Goal: Task Accomplishment & Management: Use online tool/utility

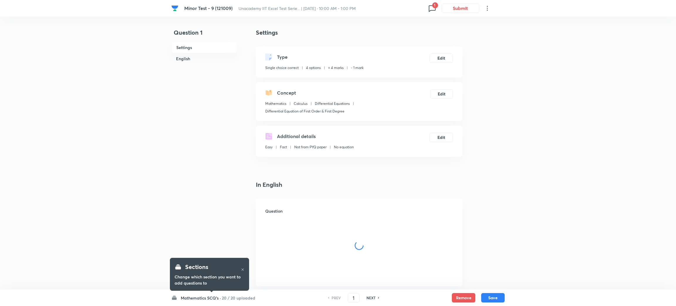
checkbox input "true"
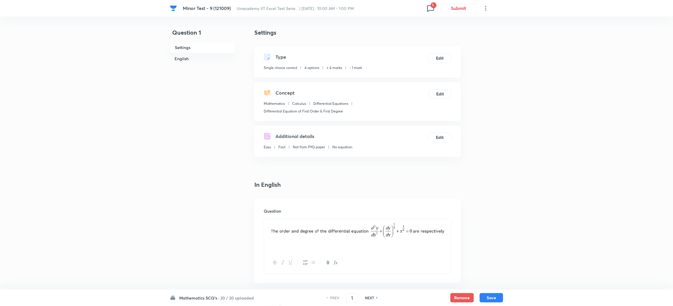
click at [430, 8] on icon at bounding box center [430, 8] width 9 height 9
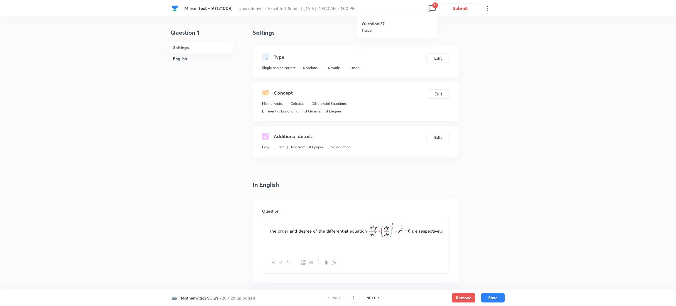
click at [390, 28] on p "1 issue" at bounding box center [397, 30] width 70 height 5
type input "37"
checkbox input "true"
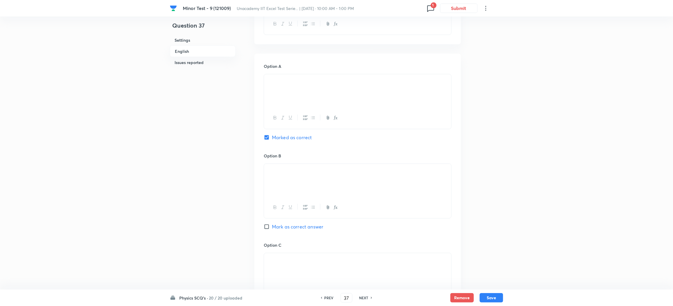
scroll to position [238, 0]
click at [268, 228] on input "Mark as correct answer" at bounding box center [268, 227] width 8 height 6
checkbox input "true"
checkbox input "false"
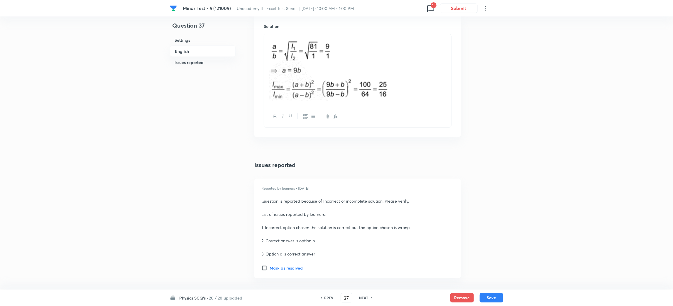
scroll to position [652, 0]
click at [490, 297] on button "Save" at bounding box center [491, 296] width 23 height 9
type input "38"
checkbox input "false"
checkbox input "true"
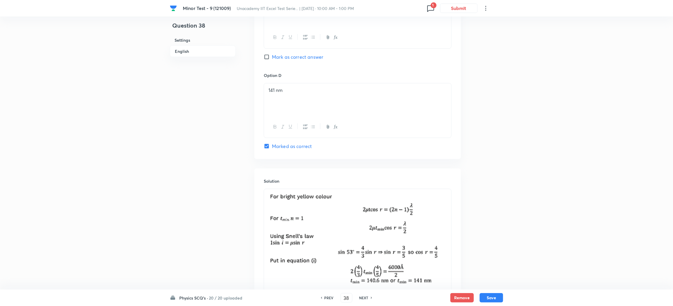
scroll to position [566, 0]
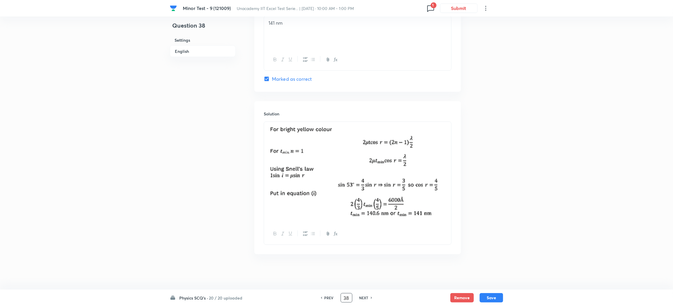
drag, startPoint x: 351, startPoint y: 296, endPoint x: 289, endPoint y: 300, distance: 61.7
click at [289, 300] on div "Physics SCQ's · 20 / 20 uploaded PREV 38 ​ NEXT Remove Save" at bounding box center [336, 297] width 333 height 16
type input "24"
type input "2"
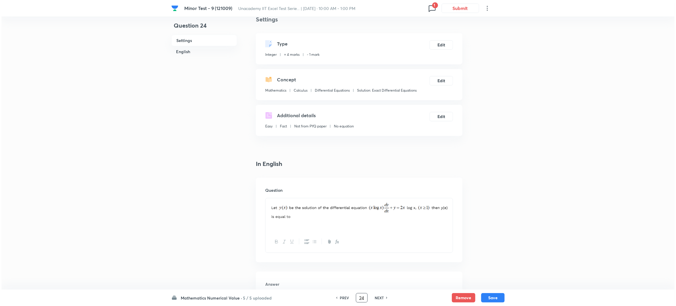
scroll to position [0, 0]
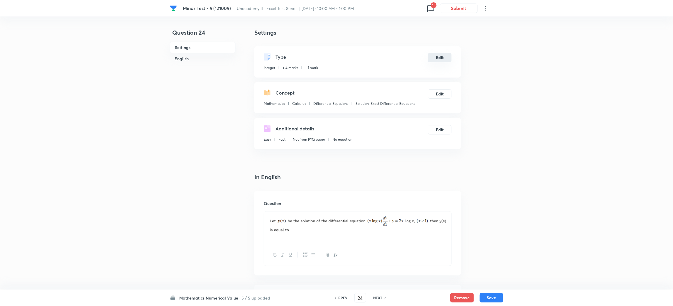
click at [439, 57] on button "Edit" at bounding box center [439, 57] width 23 height 9
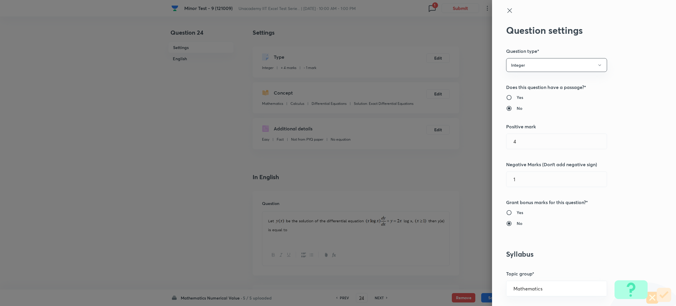
click at [506, 212] on input "Yes" at bounding box center [511, 212] width 11 height 6
radio input "true"
radio input "false"
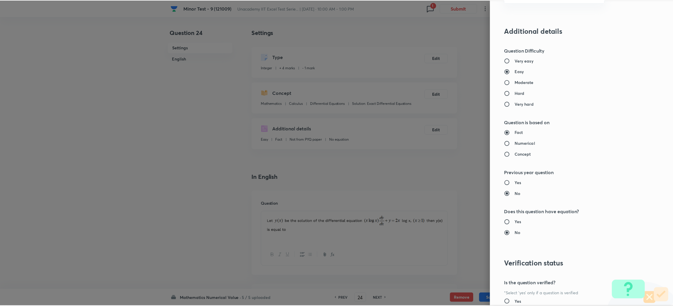
scroll to position [499, 0]
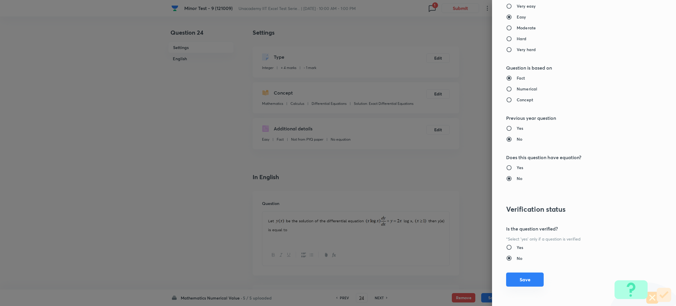
click at [518, 276] on button "Save" at bounding box center [525, 279] width 38 height 14
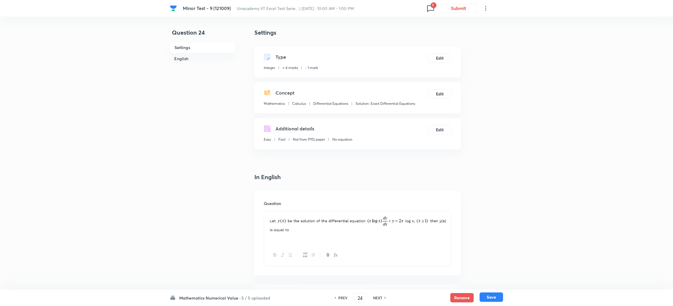
click at [488, 294] on button "Save" at bounding box center [491, 296] width 23 height 9
type input "25"
type input "5"
drag, startPoint x: 362, startPoint y: 300, endPoint x: 329, endPoint y: 302, distance: 32.9
click at [329, 302] on div "PREV 25 ​ NEXT" at bounding box center [360, 297] width 76 height 9
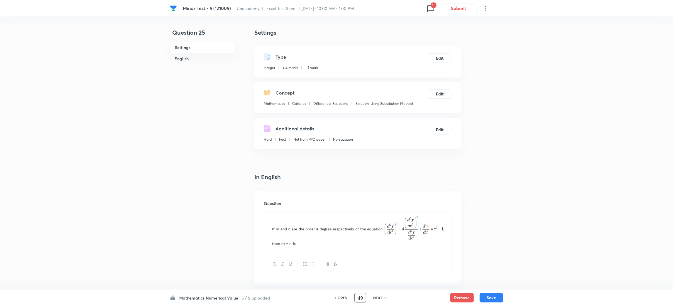
type input "49"
type input "2"
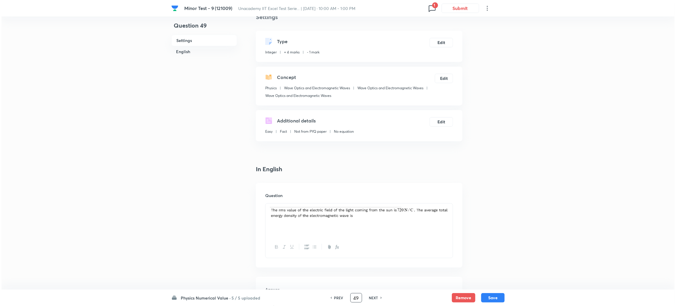
scroll to position [0, 0]
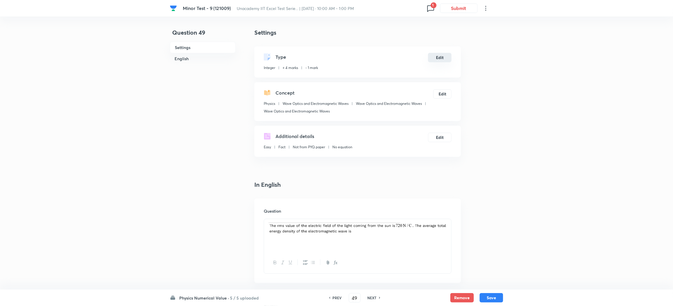
click at [435, 56] on button "Edit" at bounding box center [439, 57] width 23 height 9
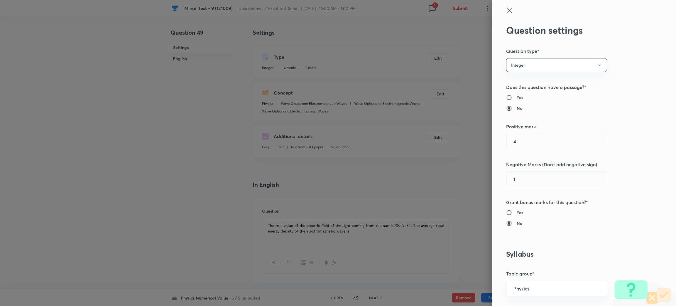
click at [506, 213] on input "Yes" at bounding box center [511, 212] width 11 height 6
radio input "true"
radio input "false"
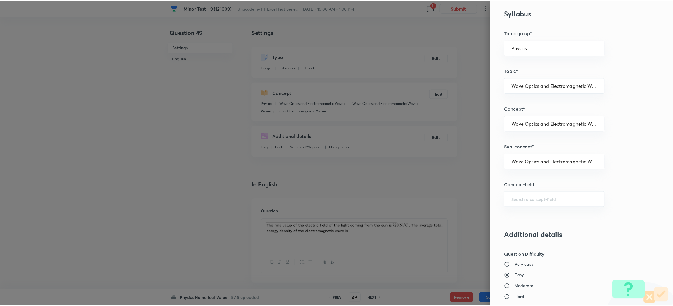
scroll to position [499, 0]
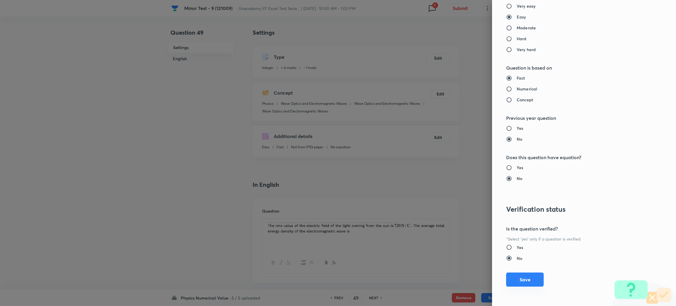
click at [517, 279] on button "Save" at bounding box center [525, 279] width 38 height 14
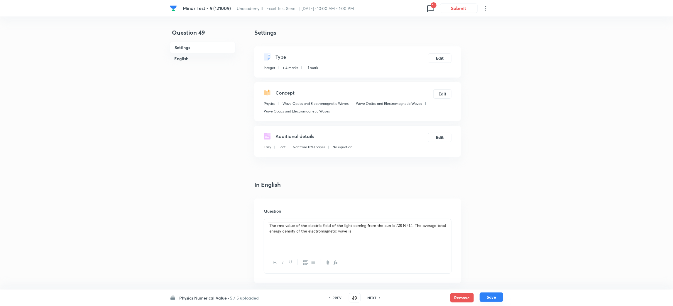
click at [492, 300] on button "Save" at bounding box center [491, 296] width 23 height 9
type input "50"
type input "30"
click at [440, 55] on button "Edit" at bounding box center [439, 57] width 23 height 9
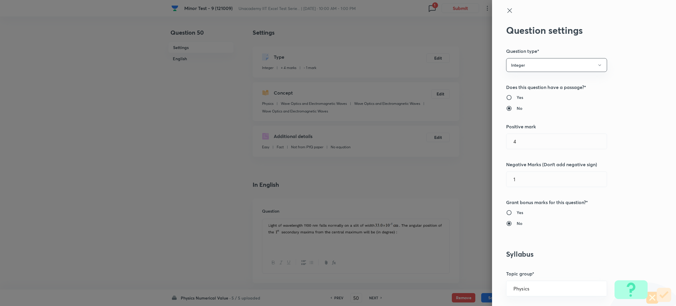
click at [506, 13] on icon at bounding box center [509, 10] width 7 height 7
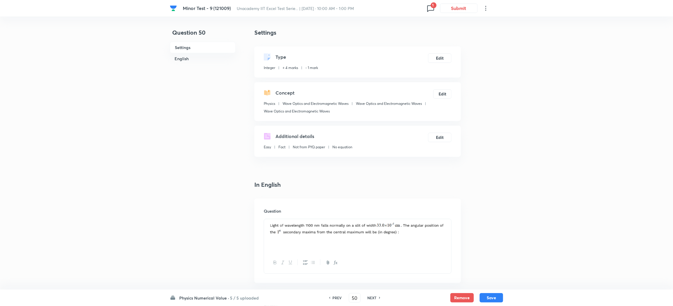
click at [337, 297] on h6 "PREV" at bounding box center [337, 297] width 9 height 5
type input "49"
type input "2"
click at [434, 58] on button "Edit" at bounding box center [439, 57] width 23 height 9
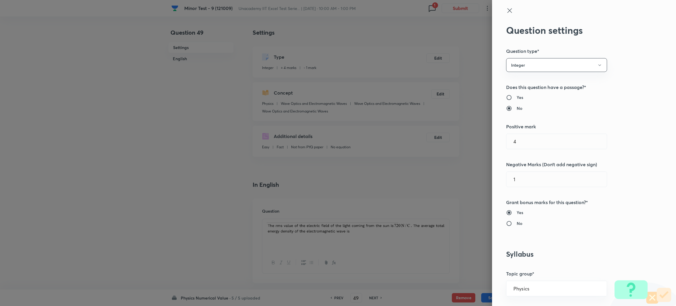
click at [506, 7] on icon at bounding box center [509, 10] width 7 height 7
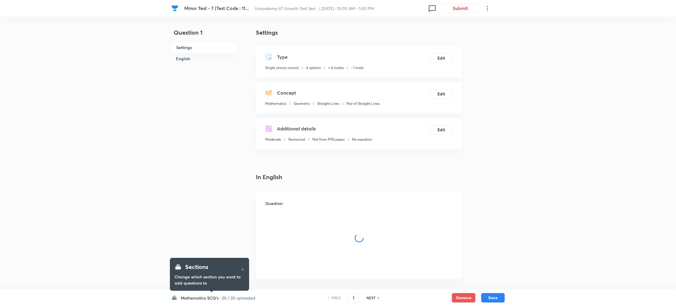
checkbox input "true"
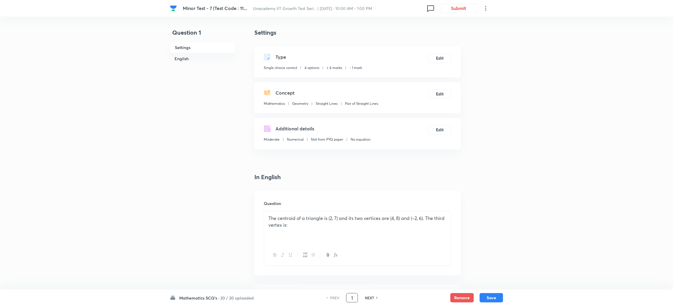
drag, startPoint x: 353, startPoint y: 297, endPoint x: 316, endPoint y: 297, distance: 36.1
click at [316, 297] on div "PREV 1 ​ NEXT" at bounding box center [352, 297] width 76 height 9
type input "62"
checkbox input "false"
checkbox input "true"
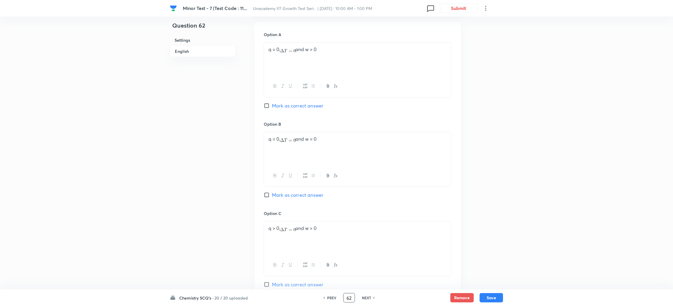
scroll to position [267, 0]
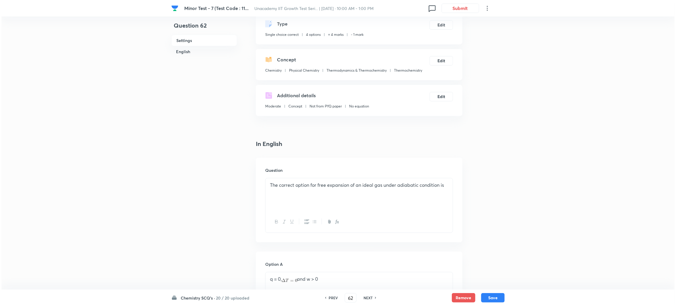
scroll to position [27, 0]
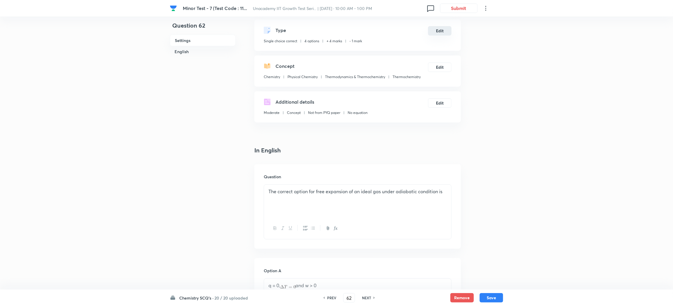
click at [444, 30] on button "Edit" at bounding box center [439, 30] width 23 height 9
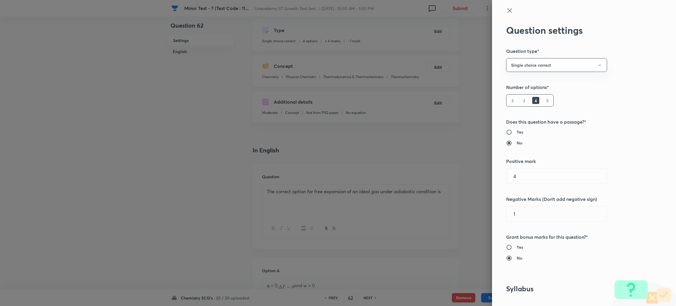
click at [506, 131] on input "Yes" at bounding box center [511, 132] width 11 height 6
radio input "true"
radio input "false"
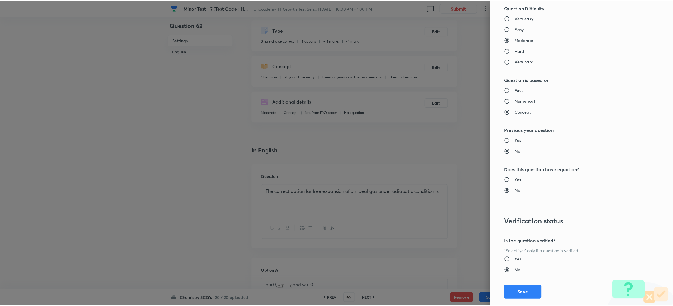
scroll to position [534, 0]
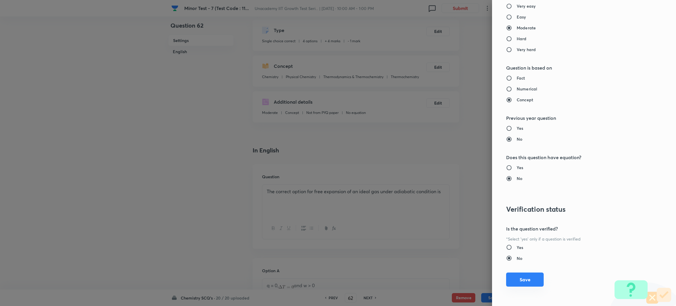
click at [518, 278] on button "Save" at bounding box center [525, 279] width 38 height 14
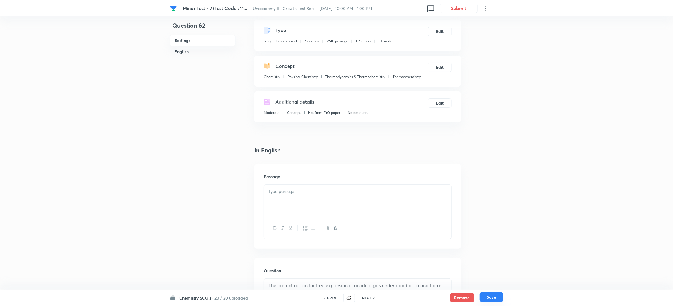
click at [493, 295] on button "Save" at bounding box center [491, 296] width 23 height 9
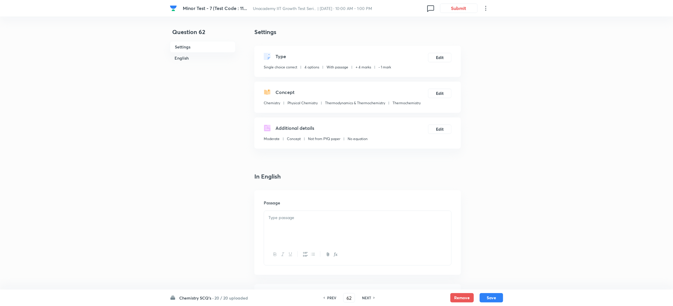
scroll to position [0, 0]
click at [333, 299] on h6 "PREV" at bounding box center [331, 297] width 9 height 5
type input "61"
checkbox input "false"
checkbox input "true"
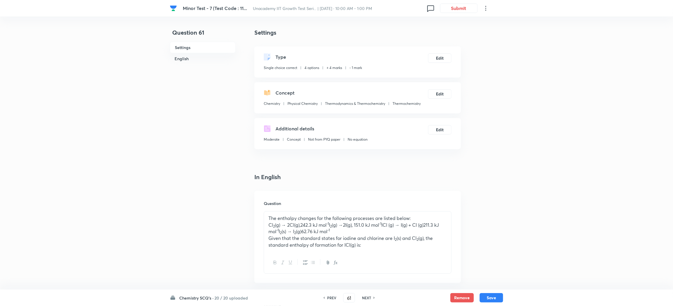
click at [365, 297] on h6 "NEXT" at bounding box center [366, 297] width 9 height 5
type input "62"
checkbox input "false"
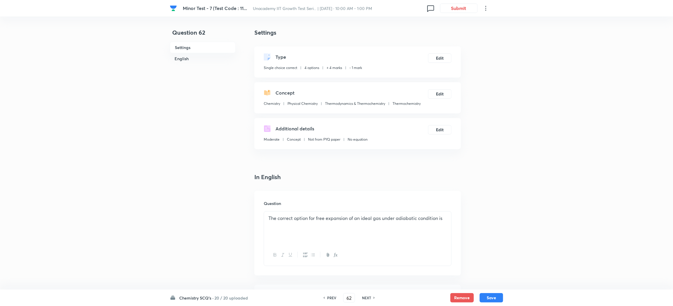
checkbox input "true"
click at [443, 55] on button "Edit" at bounding box center [439, 57] width 23 height 9
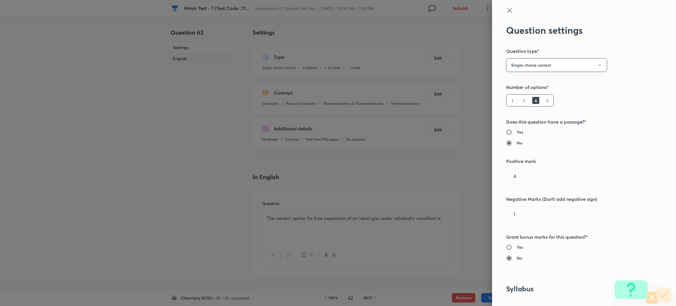
click at [506, 248] on input "Yes" at bounding box center [511, 247] width 11 height 6
radio input "true"
radio input "false"
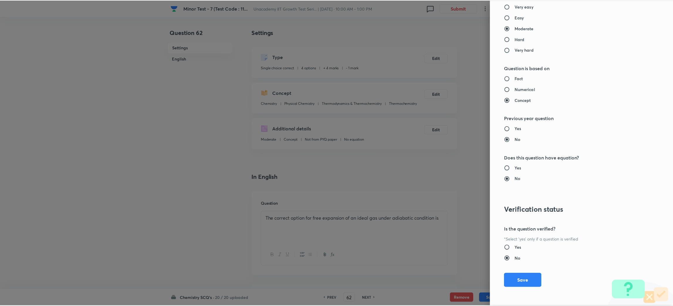
scroll to position [534, 0]
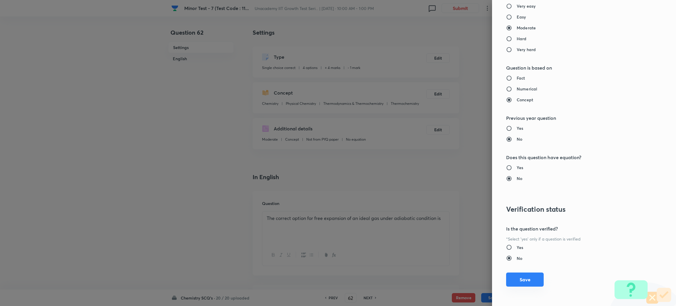
click at [514, 284] on button "Save" at bounding box center [525, 279] width 38 height 14
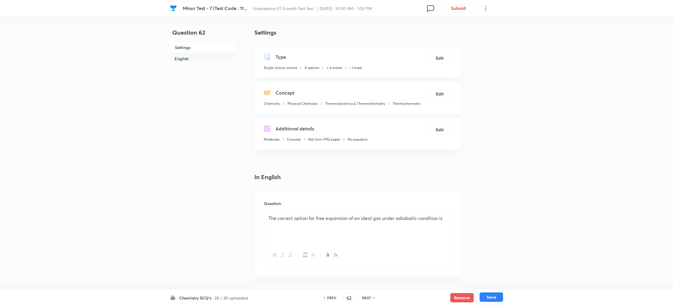
click at [490, 298] on button "Save" at bounding box center [491, 296] width 23 height 9
type input "63"
checkbox input "true"
click at [329, 296] on h6 "PREV" at bounding box center [331, 297] width 9 height 5
type input "62"
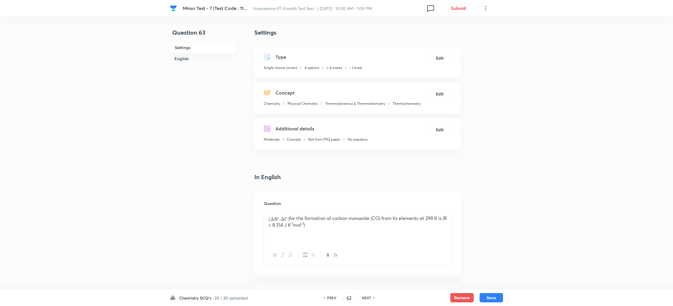
checkbox input "true"
click at [439, 59] on button "Edit" at bounding box center [439, 57] width 23 height 9
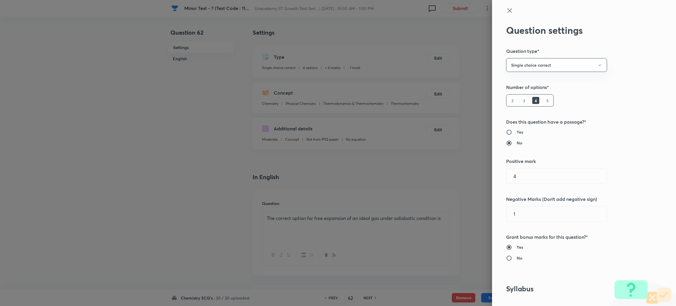
click at [506, 11] on icon at bounding box center [509, 10] width 7 height 7
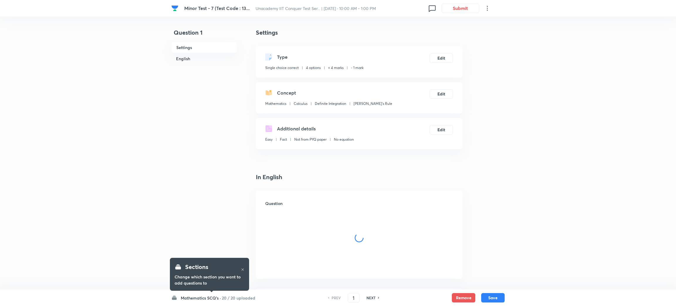
checkbox input "true"
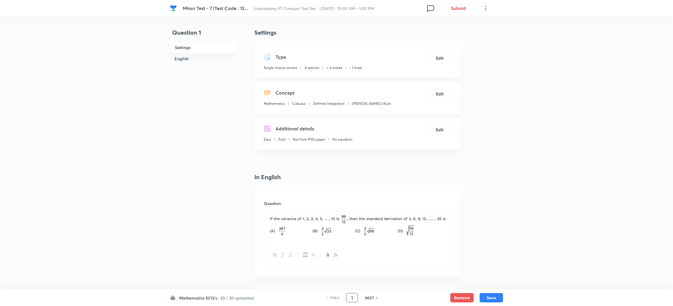
drag, startPoint x: 355, startPoint y: 299, endPoint x: 318, endPoint y: 300, distance: 37.6
click at [318, 300] on div "PREV 1 ​ NEXT" at bounding box center [352, 297] width 76 height 9
type input "28"
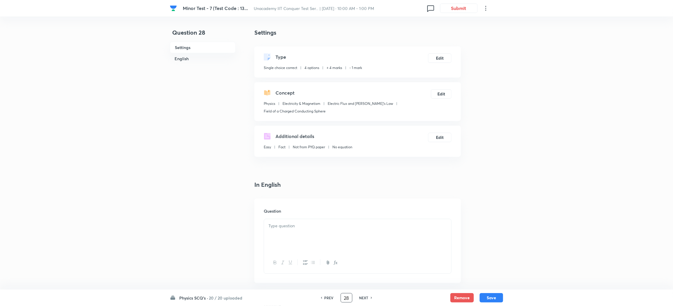
checkbox input "true"
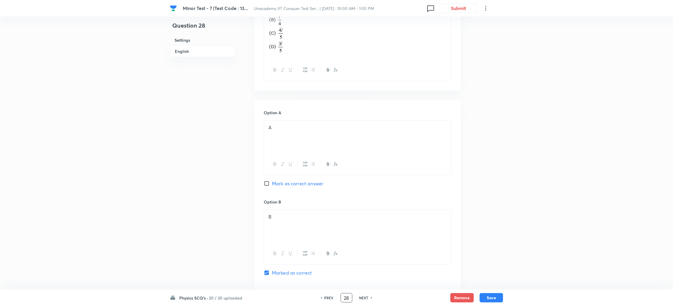
scroll to position [314, 0]
click at [266, 180] on input "Mark as correct answer" at bounding box center [268, 180] width 8 height 6
checkbox input "true"
checkbox input "false"
click at [491, 299] on button "Save" at bounding box center [491, 296] width 23 height 9
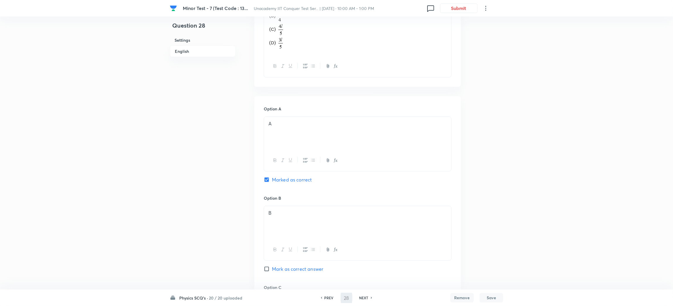
type input "29"
checkbox input "false"
checkbox input "true"
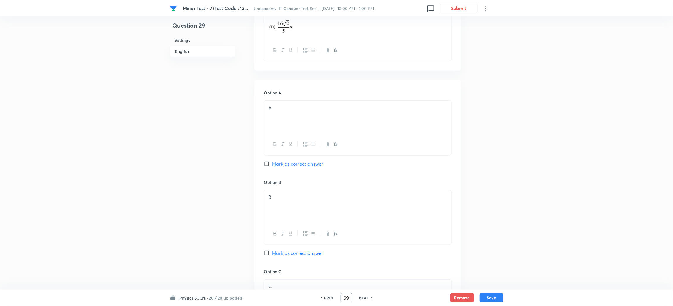
drag, startPoint x: 349, startPoint y: 295, endPoint x: 297, endPoint y: 307, distance: 52.9
click at [297, 305] on html "Minor Test - 7 (Test Code : 13... Unacademy IIT Conquer Test Ser... | Oct 5, 20…" at bounding box center [336, 182] width 673 height 993
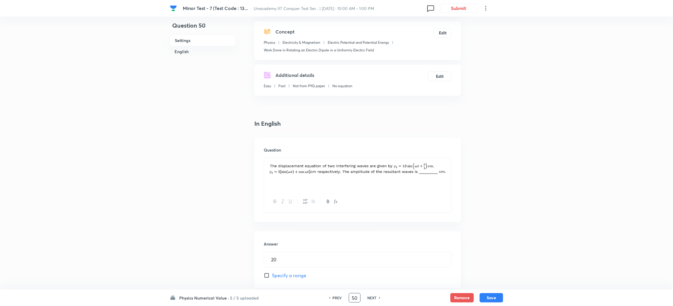
scroll to position [61, 0]
click at [373, 296] on h6 "NEXT" at bounding box center [372, 297] width 9 height 5
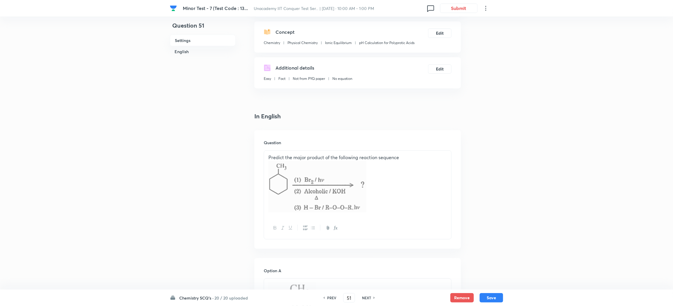
click at [335, 298] on h6 "PREV" at bounding box center [331, 297] width 9 height 5
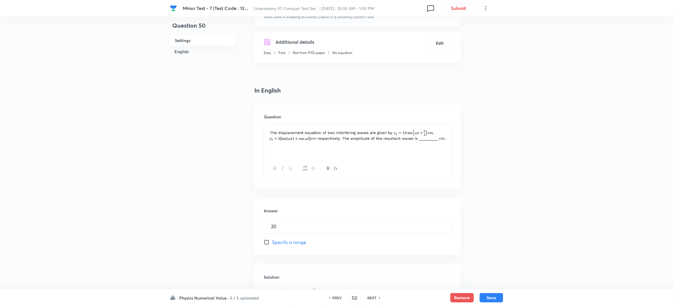
scroll to position [93, 0]
drag, startPoint x: 358, startPoint y: 297, endPoint x: 294, endPoint y: 307, distance: 64.4
click at [294, 305] on html "Minor Test - 7 (Test Code : 13... Unacademy IIT Conquer Test Ser... | Oct 5, 20…" at bounding box center [336, 192] width 673 height 571
type input "34"
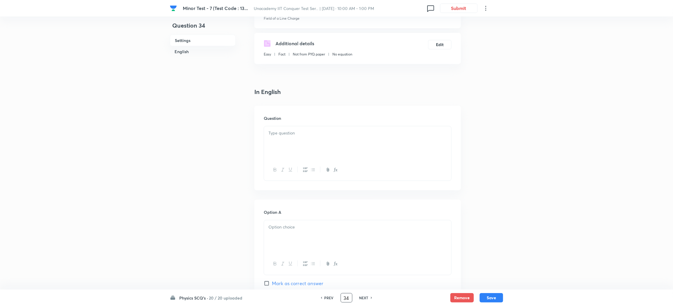
checkbox input "true"
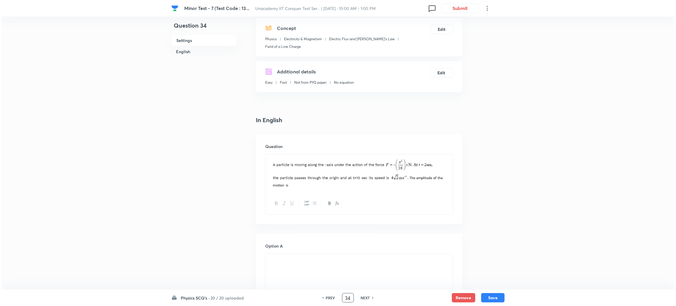
scroll to position [0, 0]
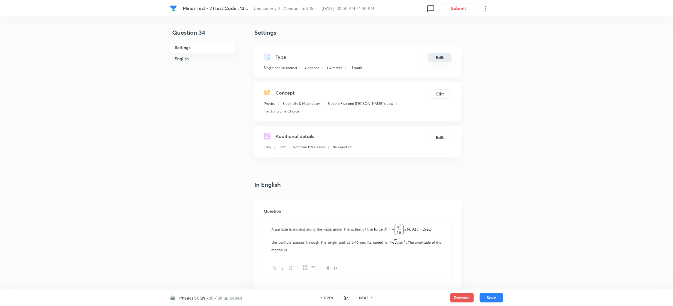
click at [436, 54] on button "Edit" at bounding box center [439, 57] width 23 height 9
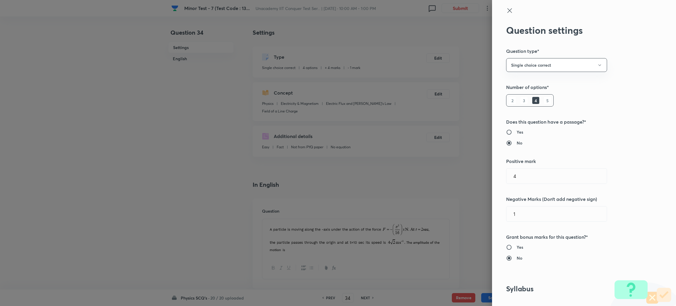
click at [506, 249] on input "Yes" at bounding box center [511, 247] width 11 height 6
radio input "true"
radio input "false"
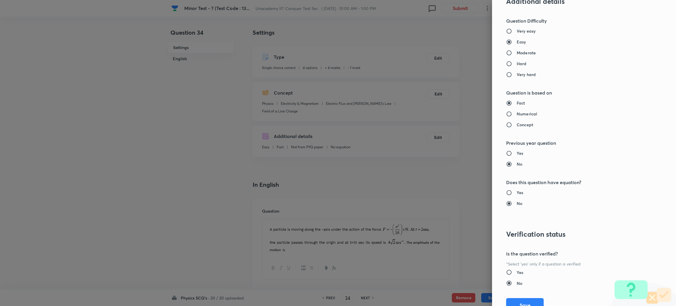
scroll to position [534, 0]
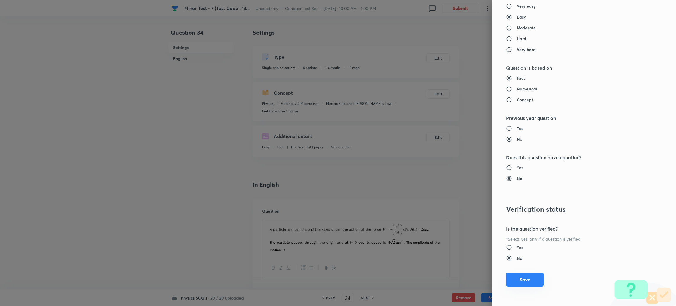
click at [522, 281] on button "Save" at bounding box center [525, 279] width 38 height 14
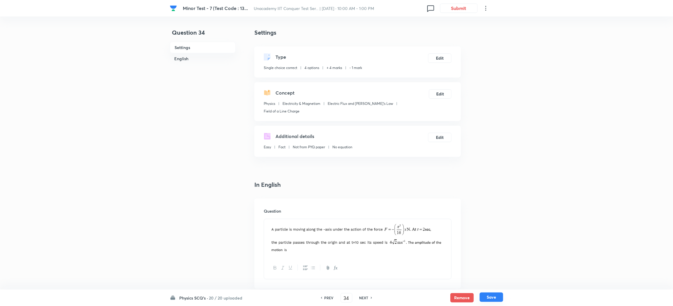
click at [488, 297] on button "Save" at bounding box center [491, 296] width 23 height 9
type input "35"
checkbox input "true"
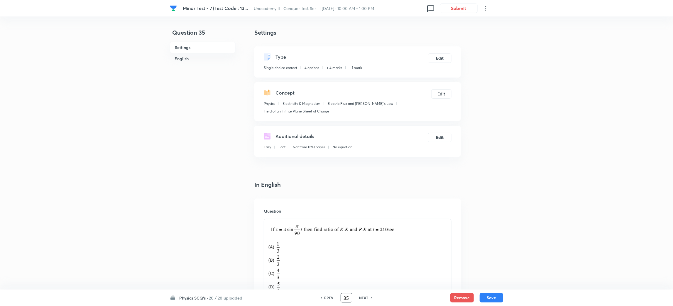
drag, startPoint x: 349, startPoint y: 300, endPoint x: 327, endPoint y: 302, distance: 22.4
click at [327, 302] on div "Physics SCQ's · 20 / 20 uploaded PREV 35 ​ NEXT Remove Save" at bounding box center [336, 297] width 333 height 16
type input "52"
checkbox input "false"
checkbox input "true"
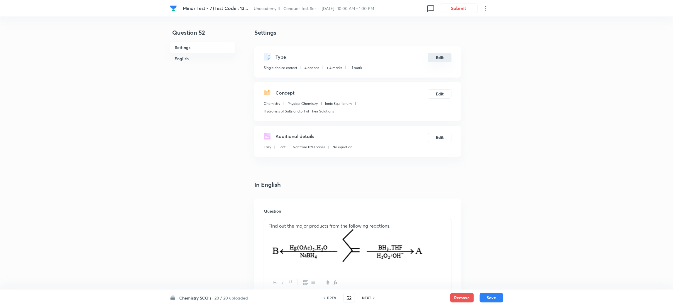
click at [436, 57] on button "Edit" at bounding box center [439, 57] width 23 height 9
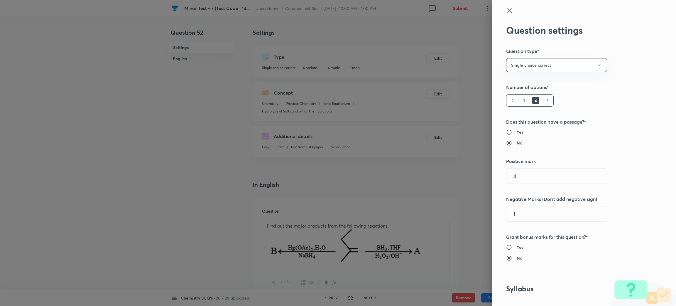
click at [506, 248] on input "Yes" at bounding box center [511, 247] width 11 height 6
radio input "true"
radio input "false"
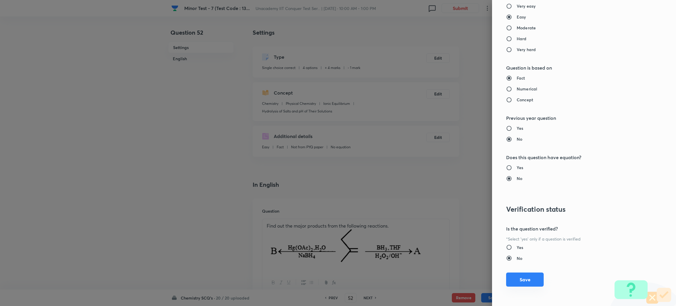
click at [518, 277] on button "Save" at bounding box center [525, 279] width 38 height 14
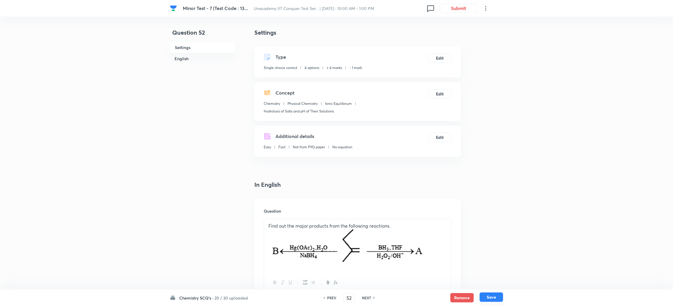
click at [487, 296] on button "Save" at bounding box center [491, 296] width 23 height 9
type input "53"
checkbox input "true"
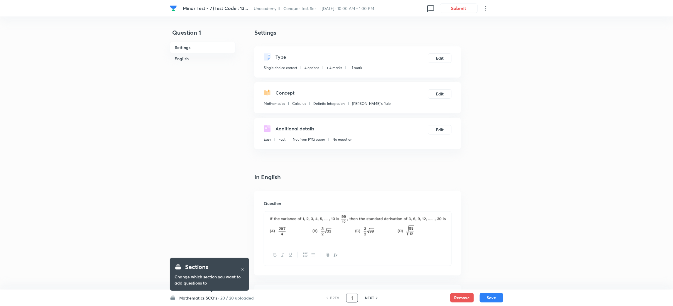
drag, startPoint x: 355, startPoint y: 297, endPoint x: 332, endPoint y: 302, distance: 22.8
click at [332, 302] on div "PREV 1 ​ NEXT" at bounding box center [352, 297] width 76 height 9
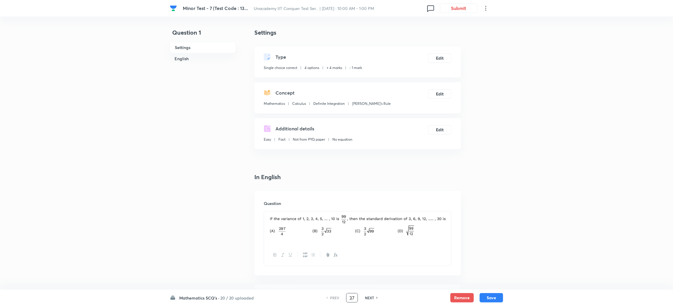
type input "37"
checkbox input "false"
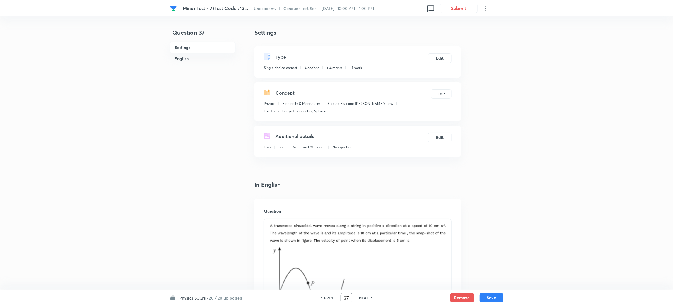
checkbox input "true"
click at [439, 56] on button "Edit" at bounding box center [439, 57] width 23 height 9
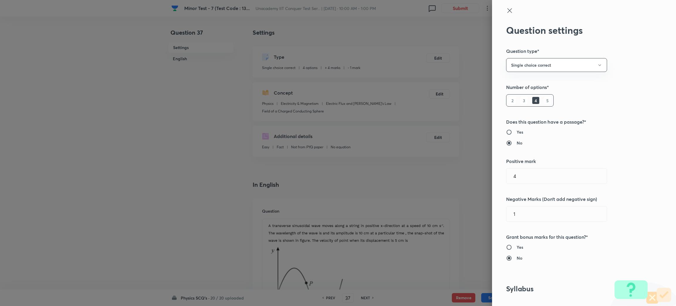
drag, startPoint x: 503, startPoint y: 247, endPoint x: 660, endPoint y: 252, distance: 156.7
click at [660, 252] on div "Question settings Question type* Single choice correct Number of options* 2 3 4…" at bounding box center [584, 153] width 184 height 306
click at [506, 247] on input "Yes" at bounding box center [511, 247] width 11 height 6
radio input "true"
radio input "false"
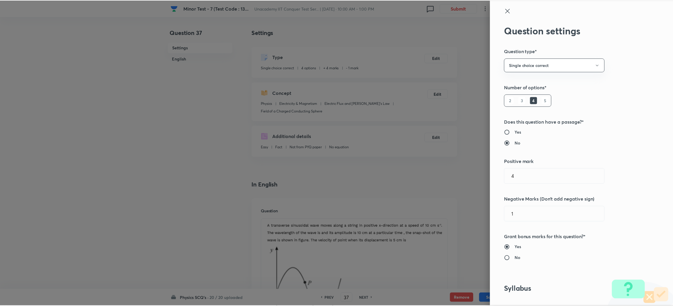
scroll to position [534, 0]
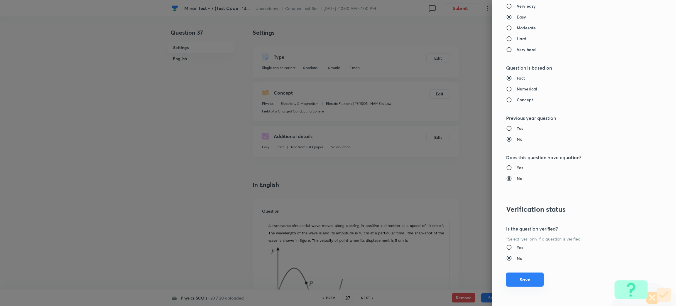
click at [514, 276] on button "Save" at bounding box center [525, 279] width 38 height 14
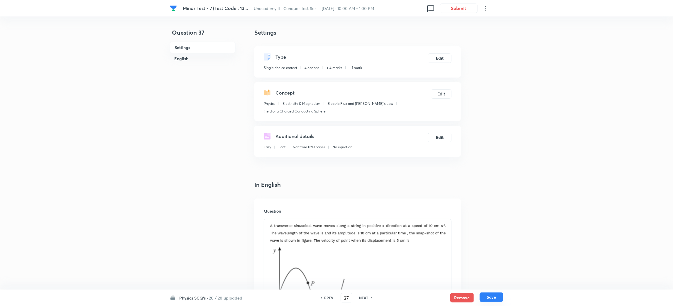
click at [491, 296] on button "Save" at bounding box center [491, 296] width 23 height 9
type input "38"
checkbox input "false"
checkbox input "true"
drag, startPoint x: 351, startPoint y: 297, endPoint x: 312, endPoint y: 307, distance: 39.6
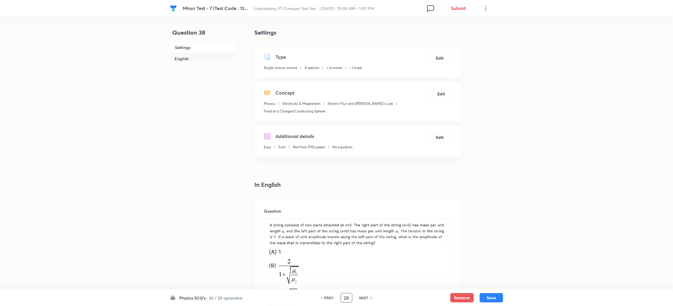
type input "50"
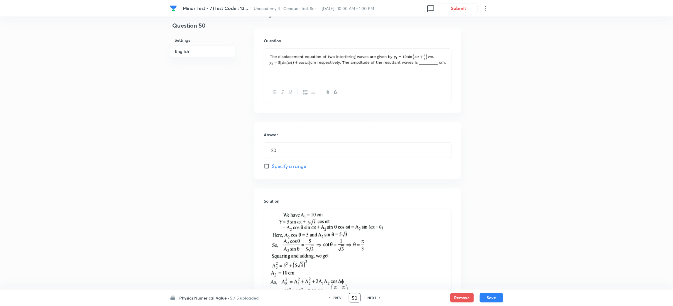
scroll to position [170, 0]
drag, startPoint x: 287, startPoint y: 147, endPoint x: 231, endPoint y: 150, distance: 55.6
click at [231, 150] on div "Question 50 Settings English Settings Type Integer + 4 marks - 1 mark Edit Conc…" at bounding box center [336, 116] width 333 height 514
type input "17"
click at [492, 300] on button "Save" at bounding box center [491, 296] width 23 height 9
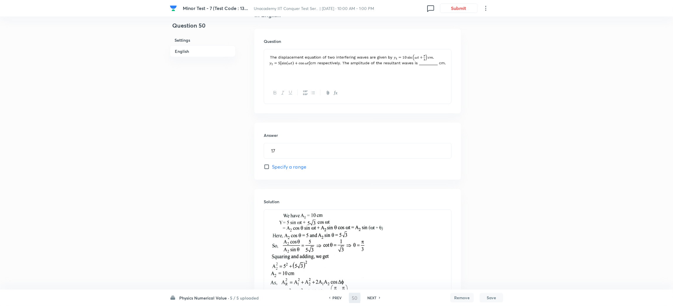
type input "51"
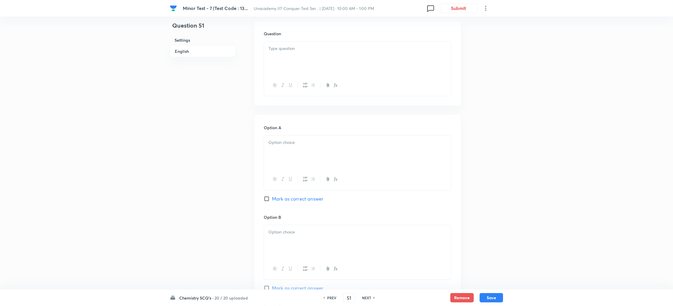
checkbox input "true"
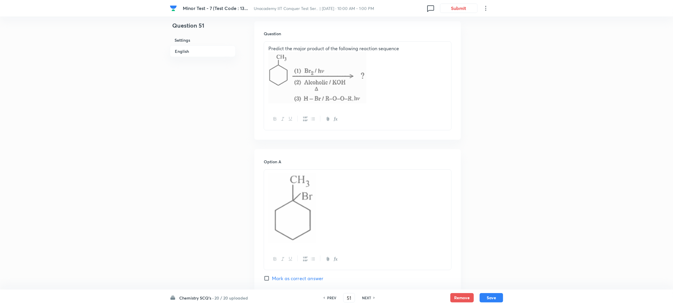
click at [333, 297] on h6 "PREV" at bounding box center [331, 297] width 9 height 5
type input "50"
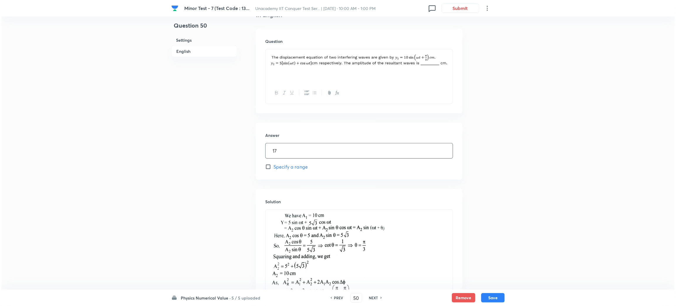
scroll to position [0, 0]
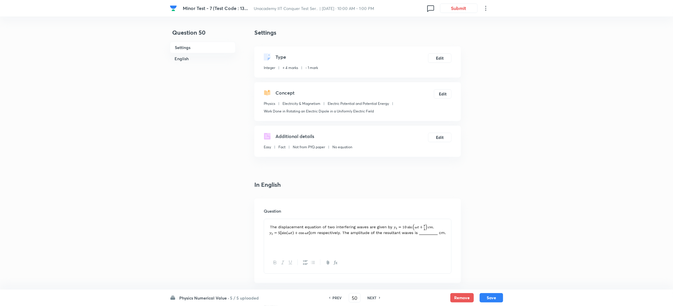
click at [441, 63] on div "Type Integer + 4 marks - 1 mark Edit" at bounding box center [357, 61] width 206 height 31
click at [441, 55] on button "Edit" at bounding box center [439, 57] width 23 height 9
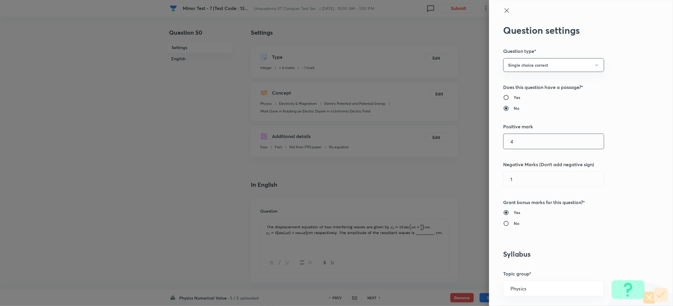
radio input "false"
radio input "true"
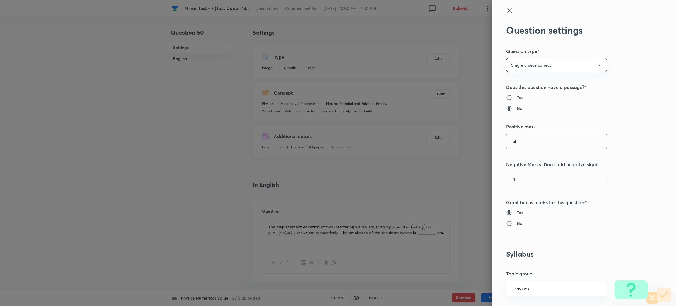
type input "Electric Potential and Potential Energy"
type input "Work Done in Rotating an Electric Dipole in a Uniformly Electric Field"
click at [506, 210] on input "Yes" at bounding box center [511, 212] width 11 height 6
radio input "true"
radio input "false"
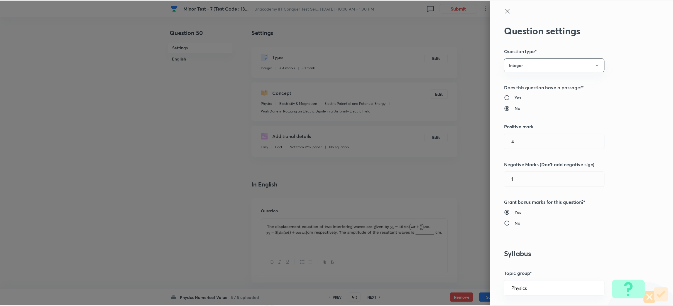
scroll to position [499, 0]
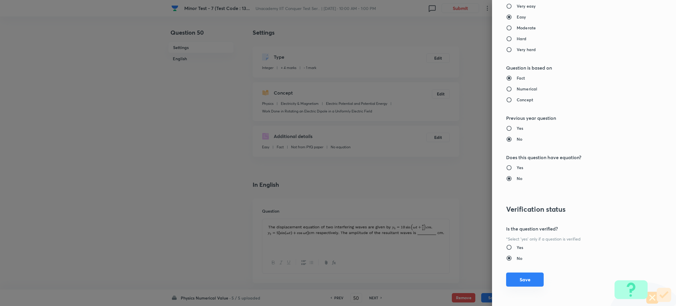
click at [507, 276] on button "Save" at bounding box center [525, 279] width 38 height 14
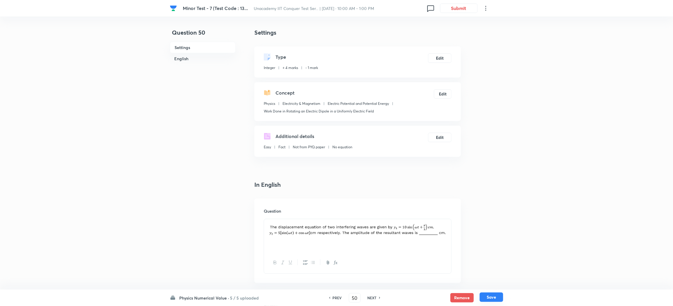
click at [492, 295] on button "Save" at bounding box center [491, 296] width 23 height 9
type input "51"
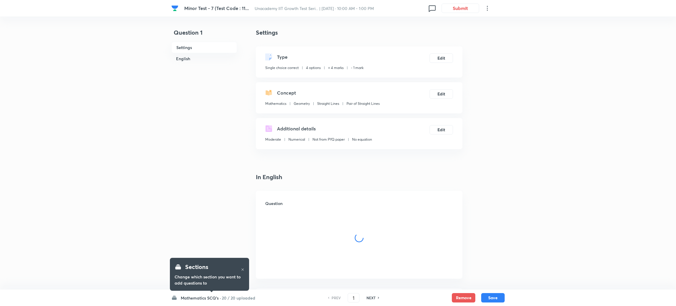
checkbox input "true"
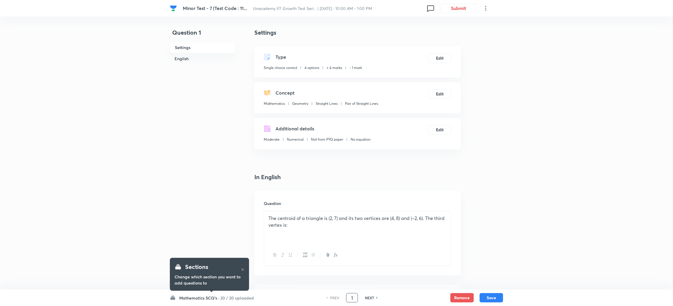
drag, startPoint x: 355, startPoint y: 297, endPoint x: 326, endPoint y: 306, distance: 30.1
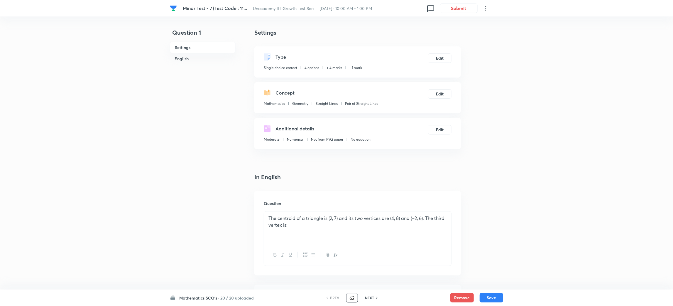
type input "62"
checkbox input "false"
checkbox input "true"
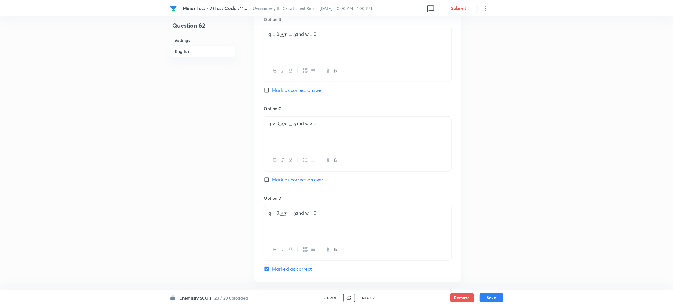
scroll to position [363, 0]
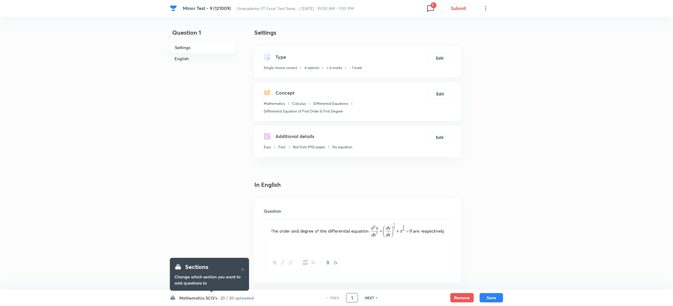
drag, startPoint x: 353, startPoint y: 298, endPoint x: 316, endPoint y: 298, distance: 37.5
click at [316, 298] on div "PREV 1 ​ NEXT" at bounding box center [352, 297] width 76 height 9
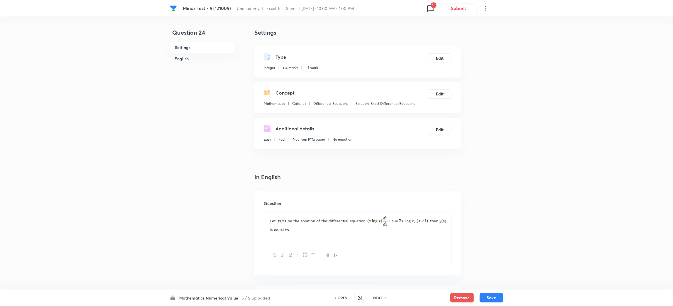
click at [429, 6] on icon at bounding box center [430, 8] width 7 height 6
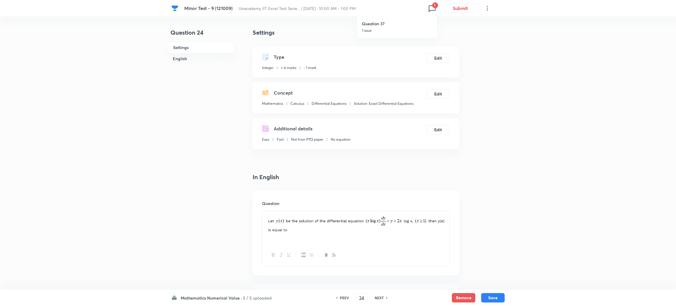
click at [497, 106] on div at bounding box center [338, 153] width 676 height 306
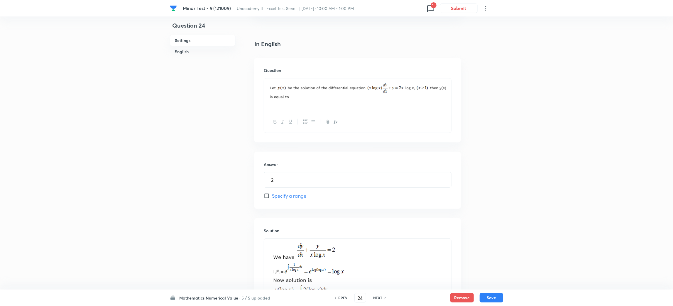
scroll to position [131, 0]
drag, startPoint x: 363, startPoint y: 298, endPoint x: 320, endPoint y: 299, distance: 43.7
click at [320, 299] on div "Mathematics Numerical Value · 5 / 5 uploaded PREV 24 ​ NEXT Remove Save" at bounding box center [336, 297] width 333 height 16
type input "49"
type input "2"
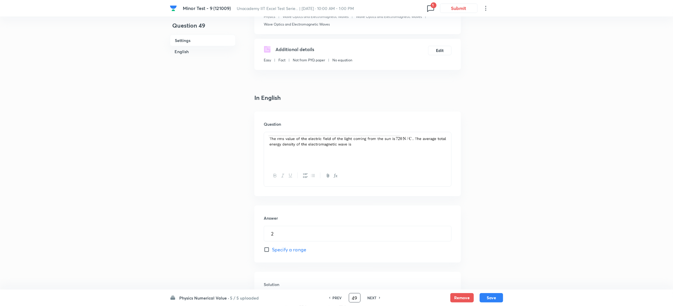
scroll to position [104, 0]
